Goal: Navigation & Orientation: Find specific page/section

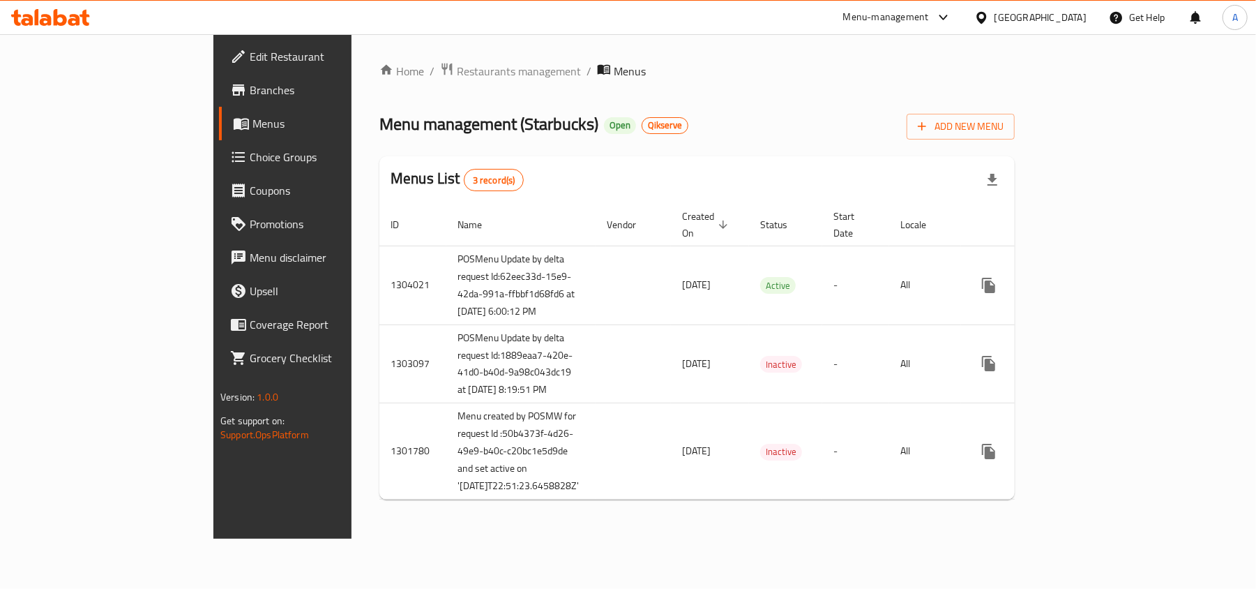
click at [60, 21] on icon at bounding box center [50, 17] width 79 height 17
